Goal: Find specific page/section: Find specific page/section

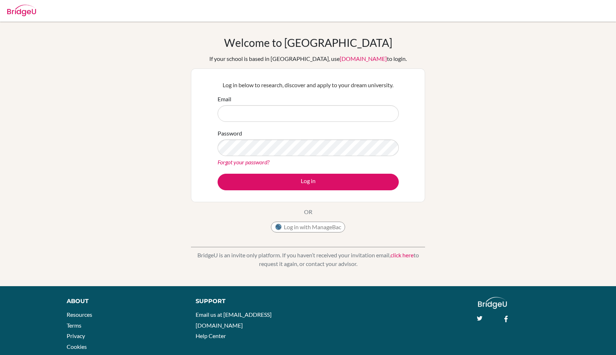
click at [293, 133] on div "Password Forgot your password?" at bounding box center [308, 147] width 181 height 37
type input "[PERSON_NAME][EMAIL_ADDRESS][PERSON_NAME][DOMAIN_NAME]"
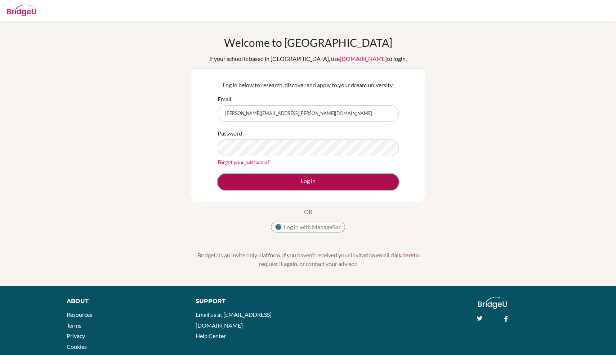
click at [338, 182] on button "Log in" at bounding box center [308, 182] width 181 height 17
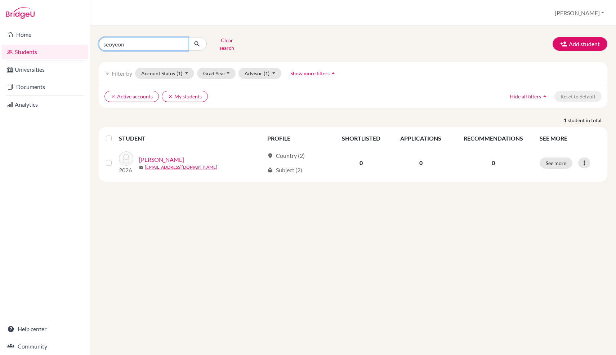
click at [120, 45] on input "seoyeon" at bounding box center [143, 44] width 89 height 14
type input "ravikarn"
click button "submit" at bounding box center [197, 44] width 19 height 14
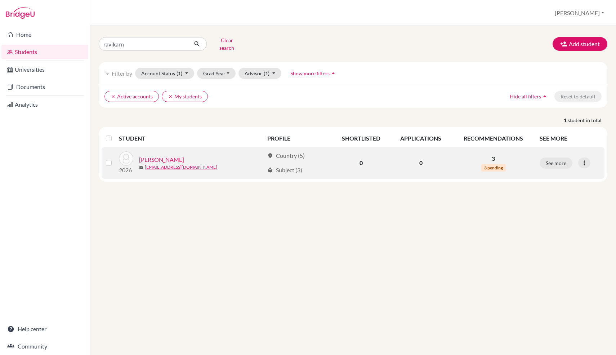
click at [174, 155] on link "[PERSON_NAME]" at bounding box center [161, 159] width 45 height 9
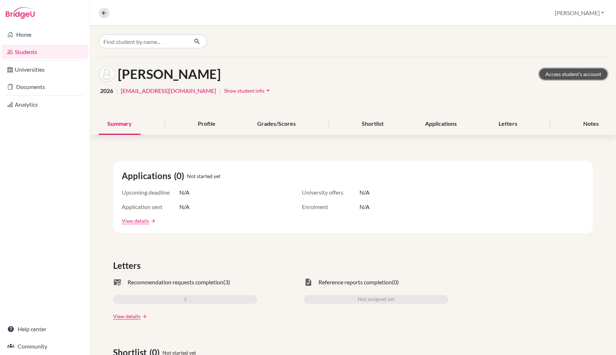
click at [571, 74] on link "Access student's account" at bounding box center [573, 73] width 68 height 11
